Goal: Find contact information: Find contact information

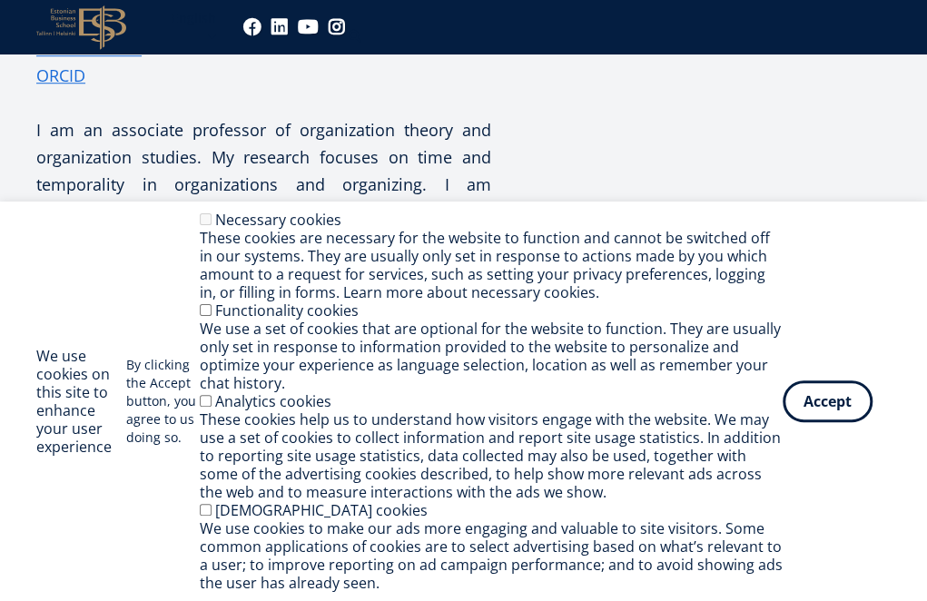
scroll to position [548, 0]
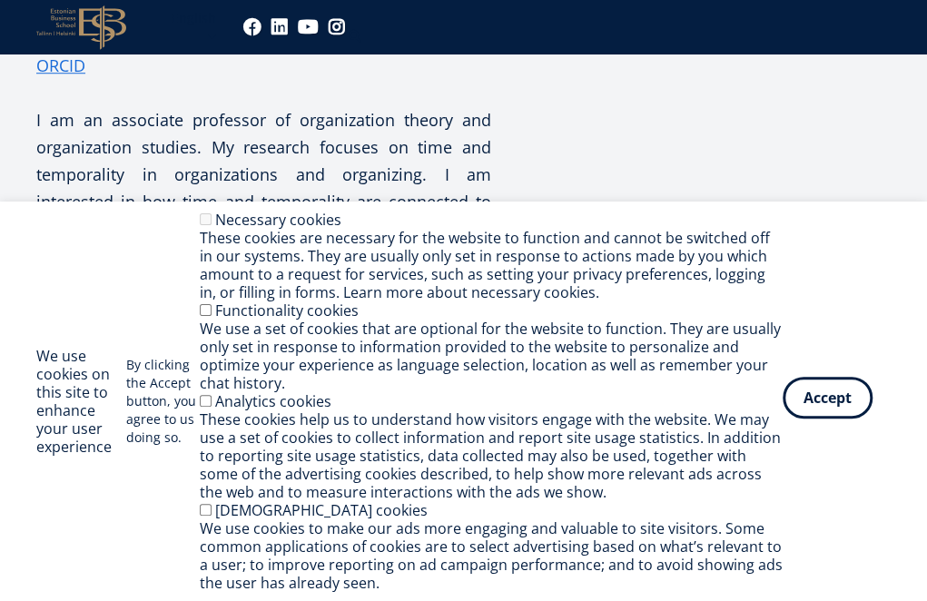
click at [814, 390] on button "Accept" at bounding box center [828, 398] width 90 height 42
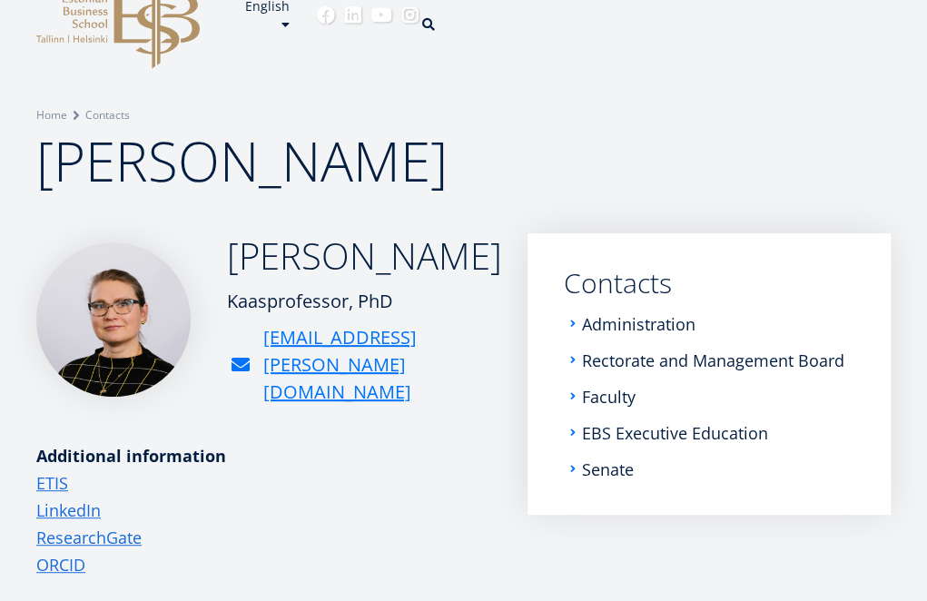
scroll to position [0, 0]
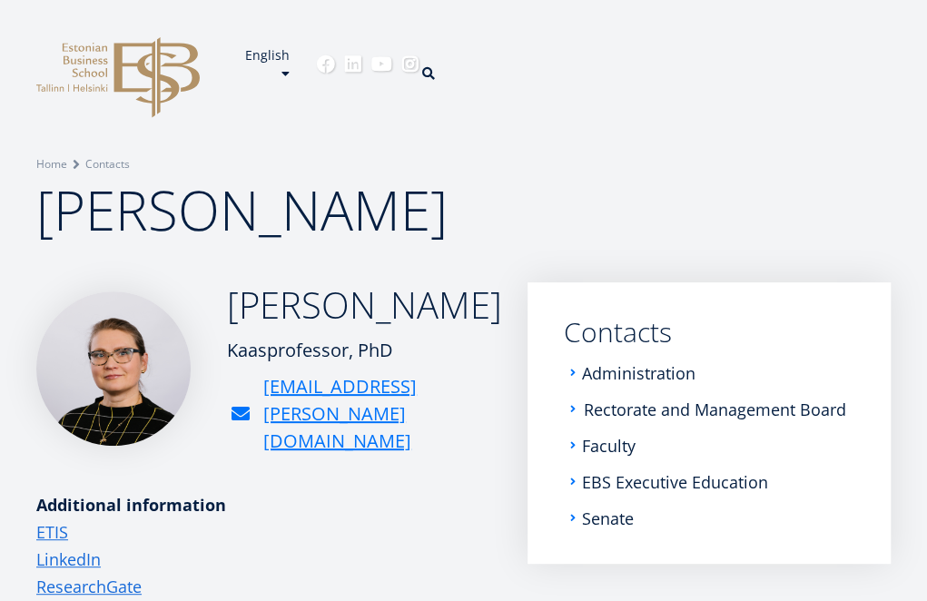
click at [625, 407] on link "Rectorate and Management Board" at bounding box center [715, 410] width 263 height 18
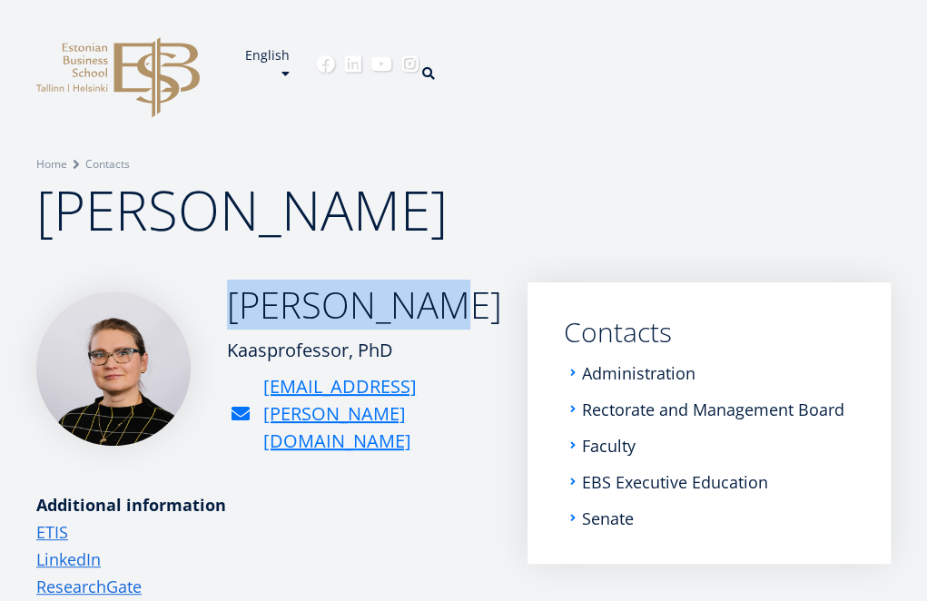
drag, startPoint x: 229, startPoint y: 318, endPoint x: 393, endPoint y: 315, distance: 164.4
click at [393, 315] on h2 "[PERSON_NAME]" at bounding box center [364, 304] width 275 height 45
copy h2 "[PERSON_NAME]"
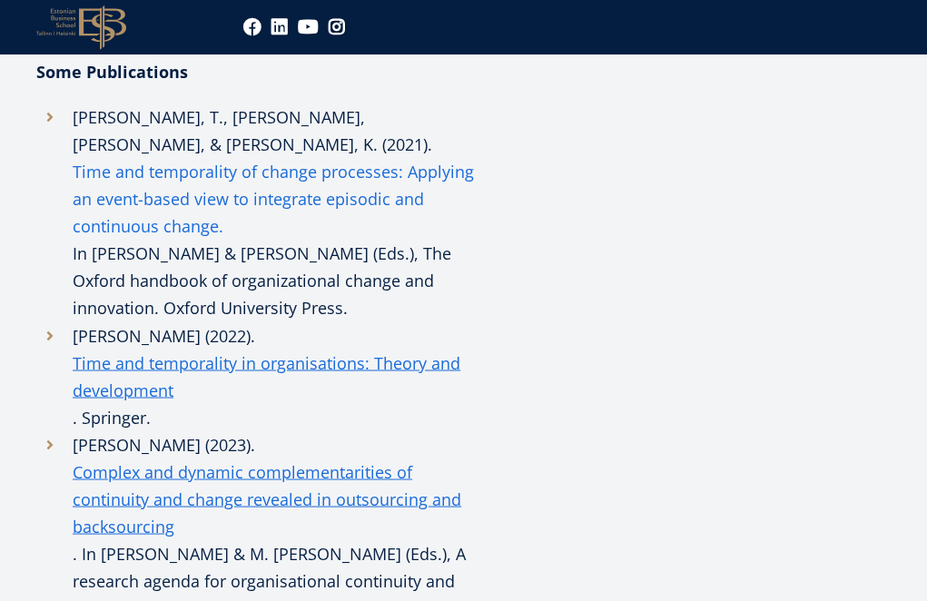
scroll to position [1063, 0]
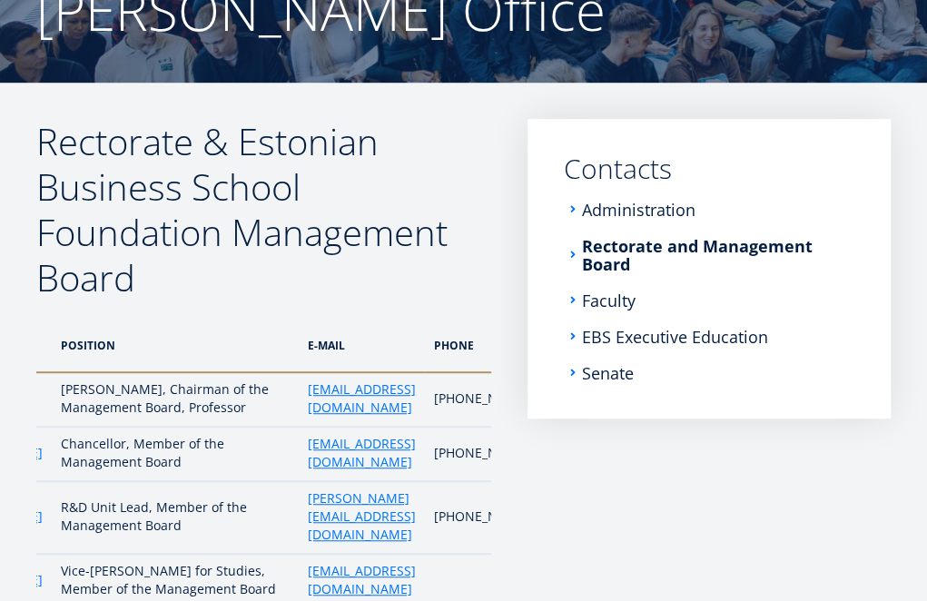
scroll to position [0, 114]
